Goal: Information Seeking & Learning: Learn about a topic

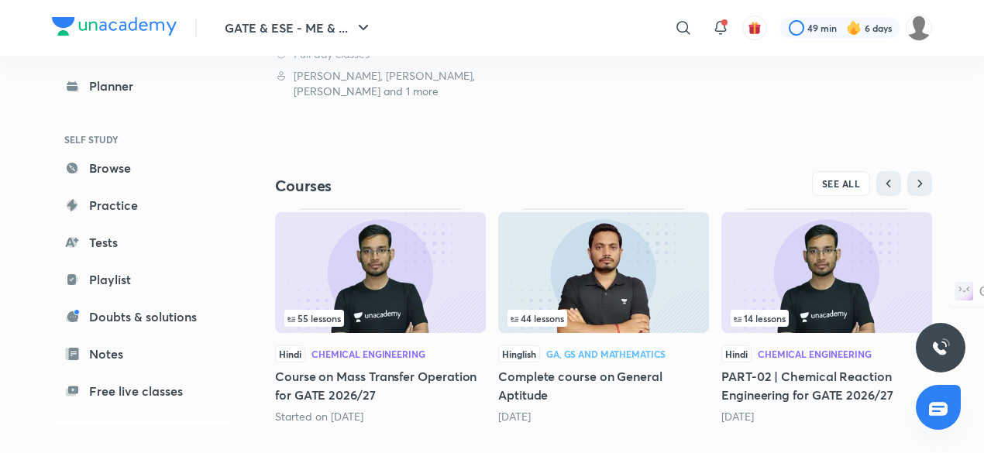
scroll to position [454, 0]
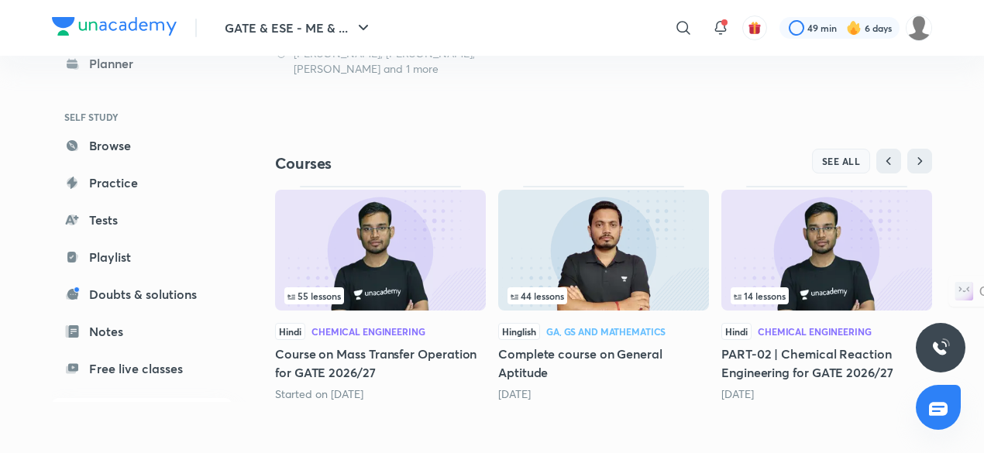
click at [849, 164] on span "SEE ALL" at bounding box center [841, 161] width 39 height 11
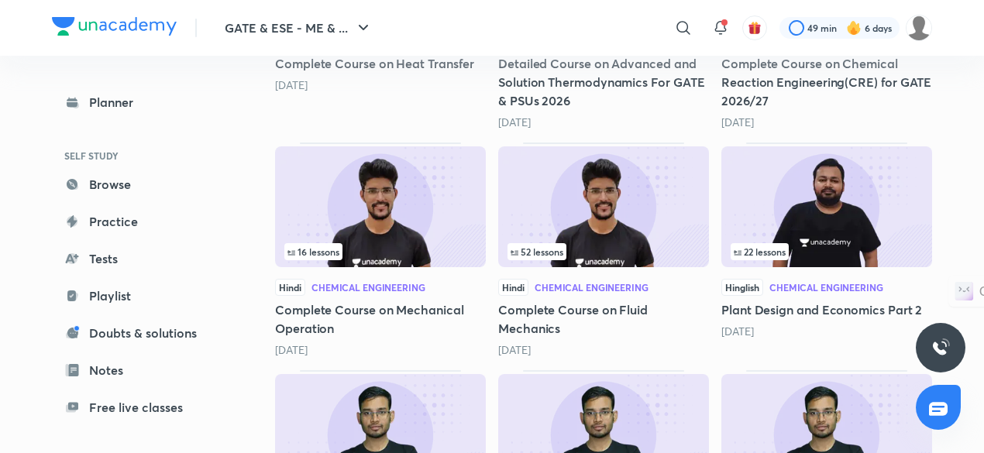
scroll to position [789, 0]
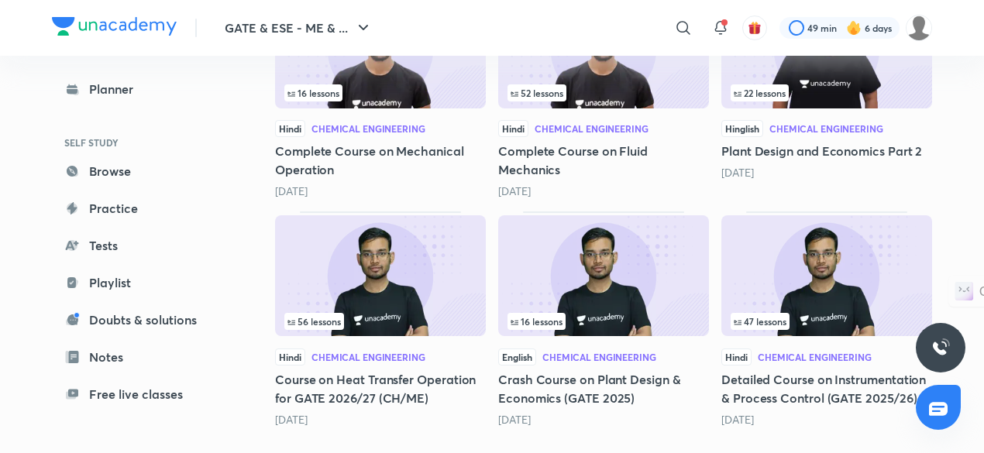
click at [792, 259] on img at bounding box center [827, 275] width 211 height 121
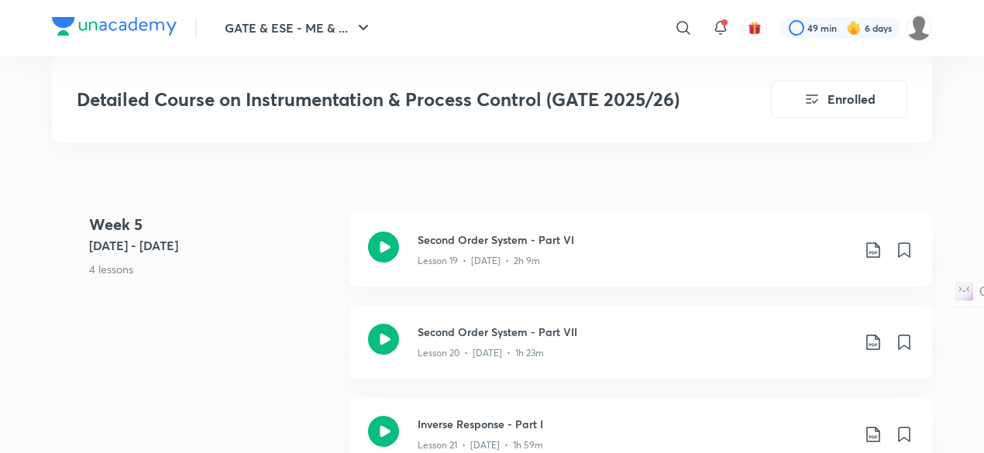
scroll to position [2928, 0]
